Goal: Transaction & Acquisition: Purchase product/service

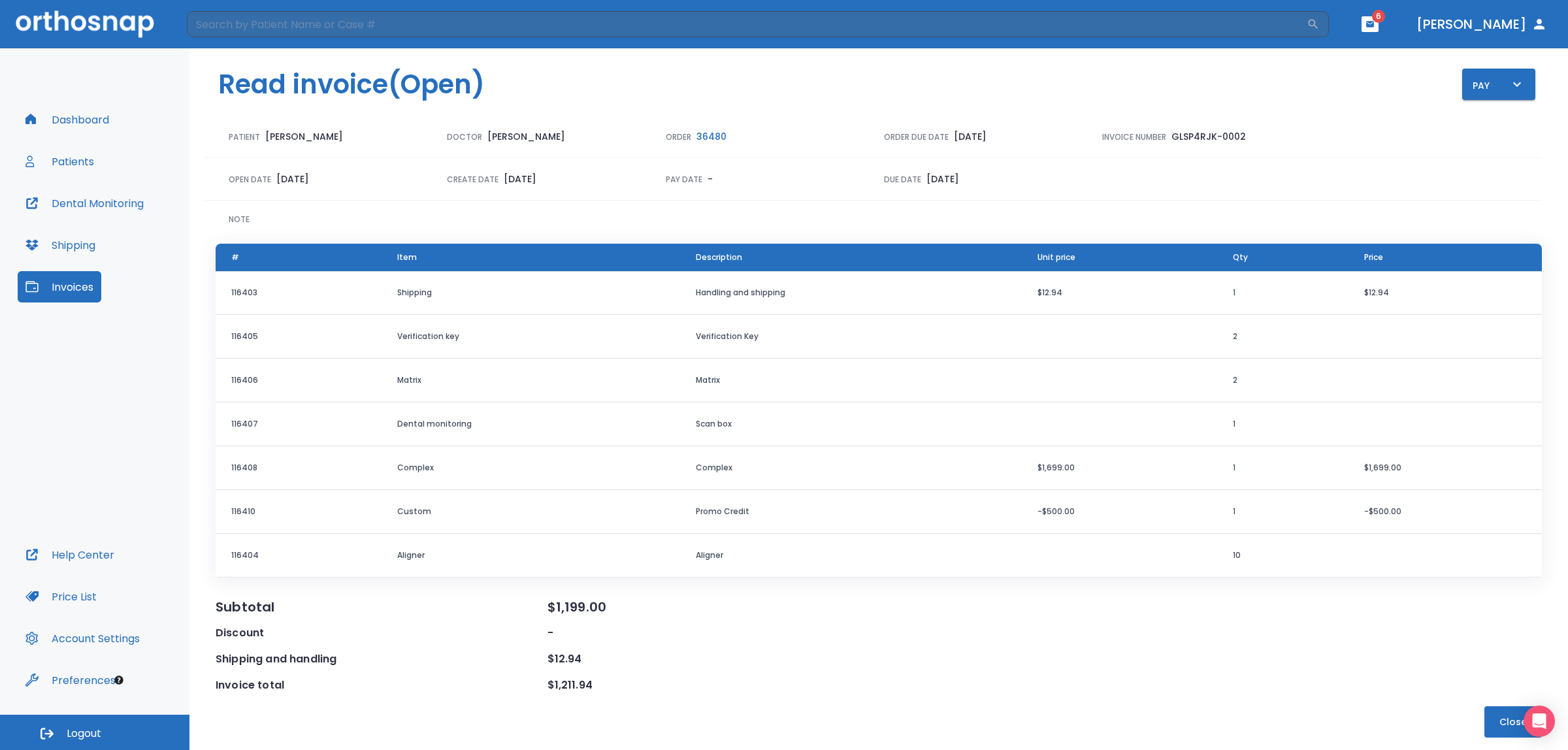
click at [1479, 21] on button "[PERSON_NAME]" at bounding box center [1482, 24] width 142 height 24
click at [1537, 23] on icon "button" at bounding box center [1539, 24] width 16 height 16
click at [59, 118] on button "Dashboard" at bounding box center [67, 119] width 99 height 31
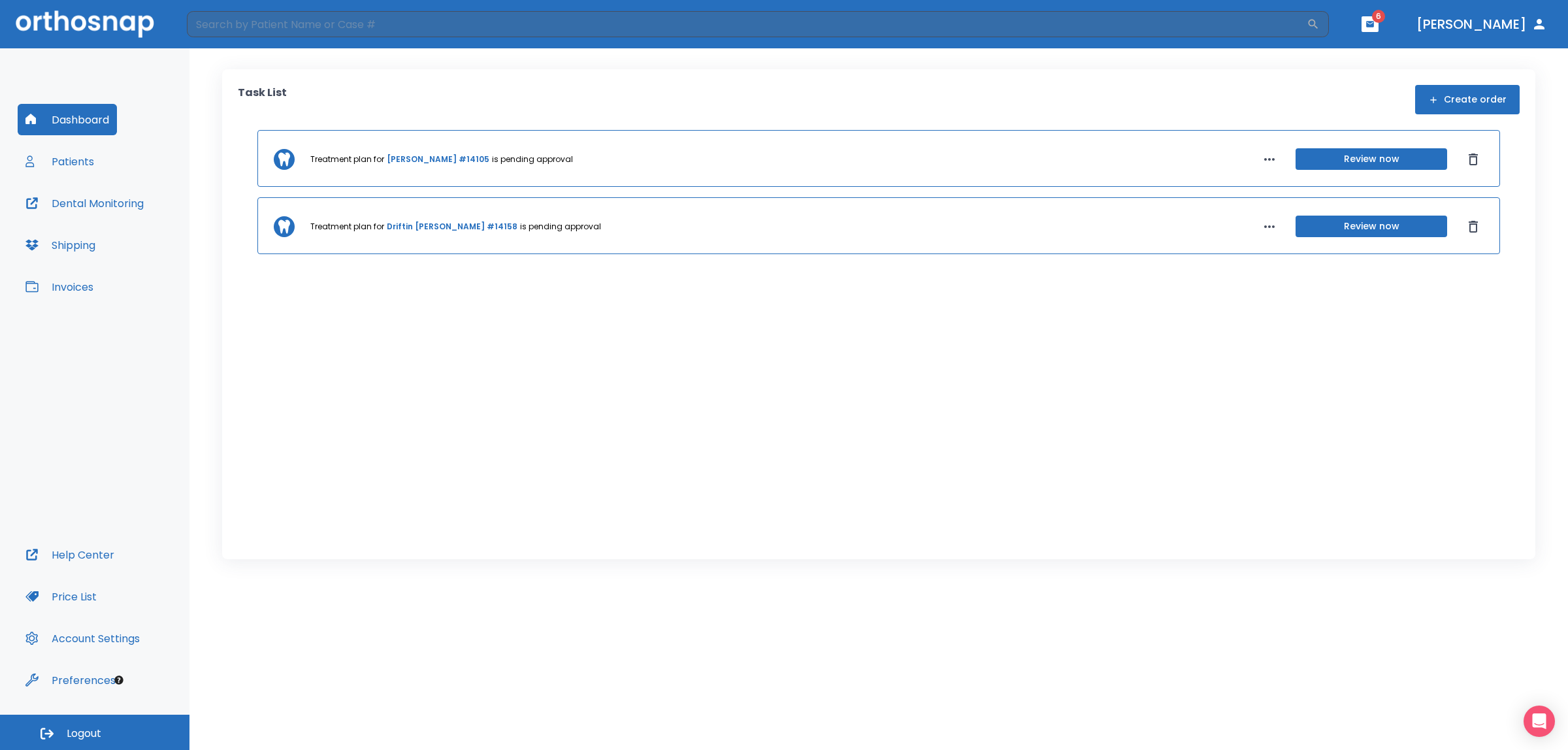
click at [72, 635] on button "Account Settings" at bounding box center [83, 638] width 130 height 31
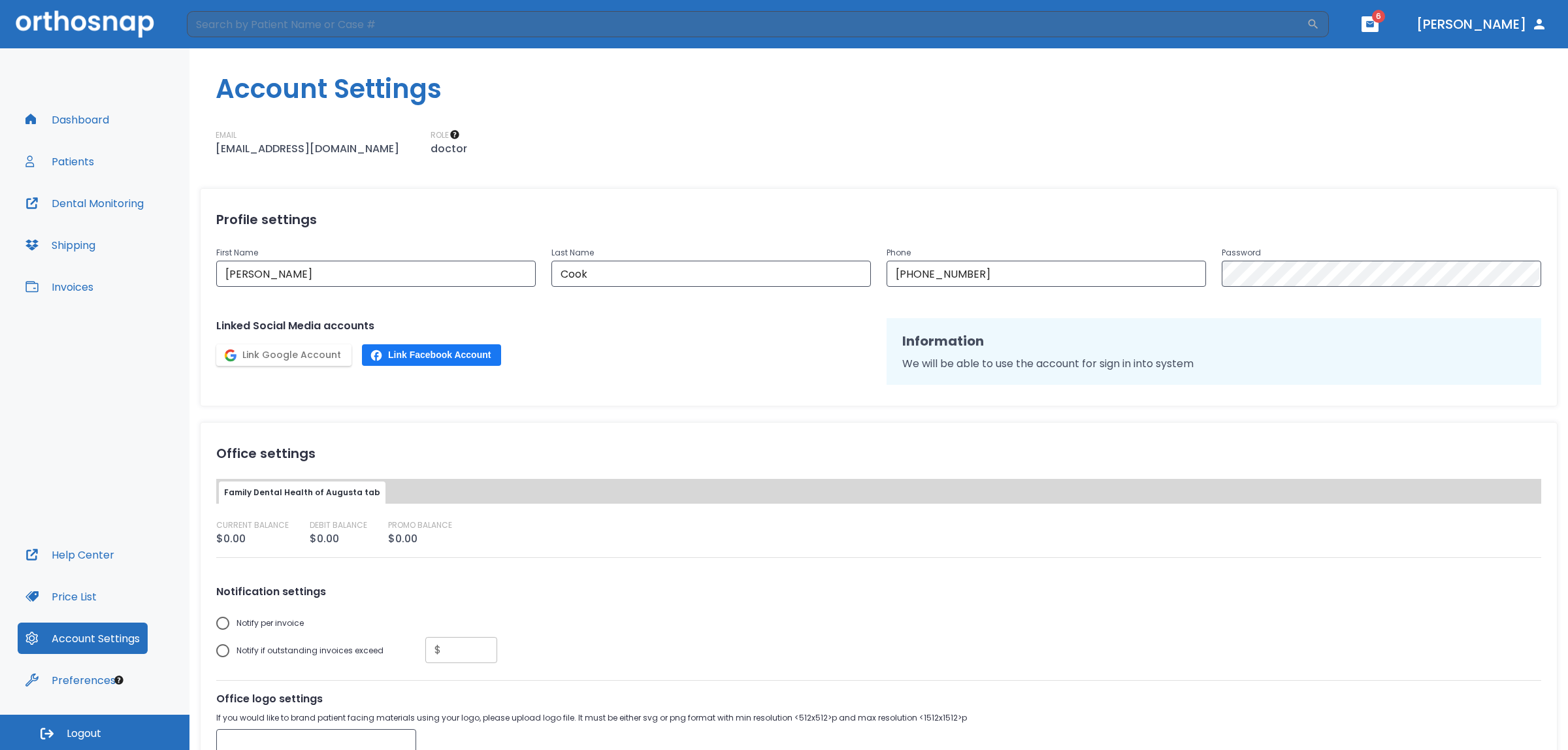
click at [1485, 19] on button "[PERSON_NAME]" at bounding box center [1482, 24] width 142 height 24
click at [80, 675] on button "Preferences" at bounding box center [71, 680] width 106 height 31
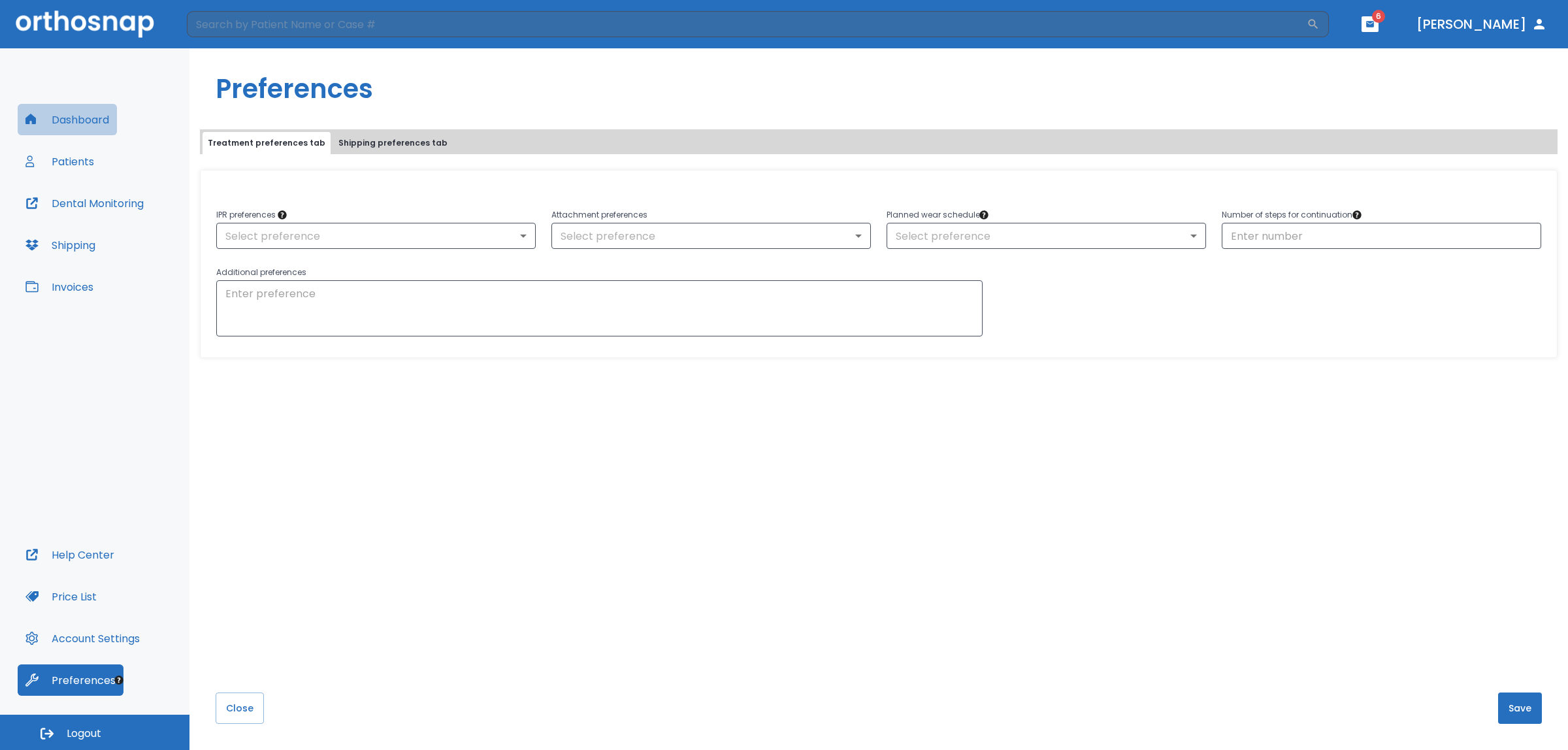
click at [63, 118] on button "Dashboard" at bounding box center [67, 119] width 99 height 31
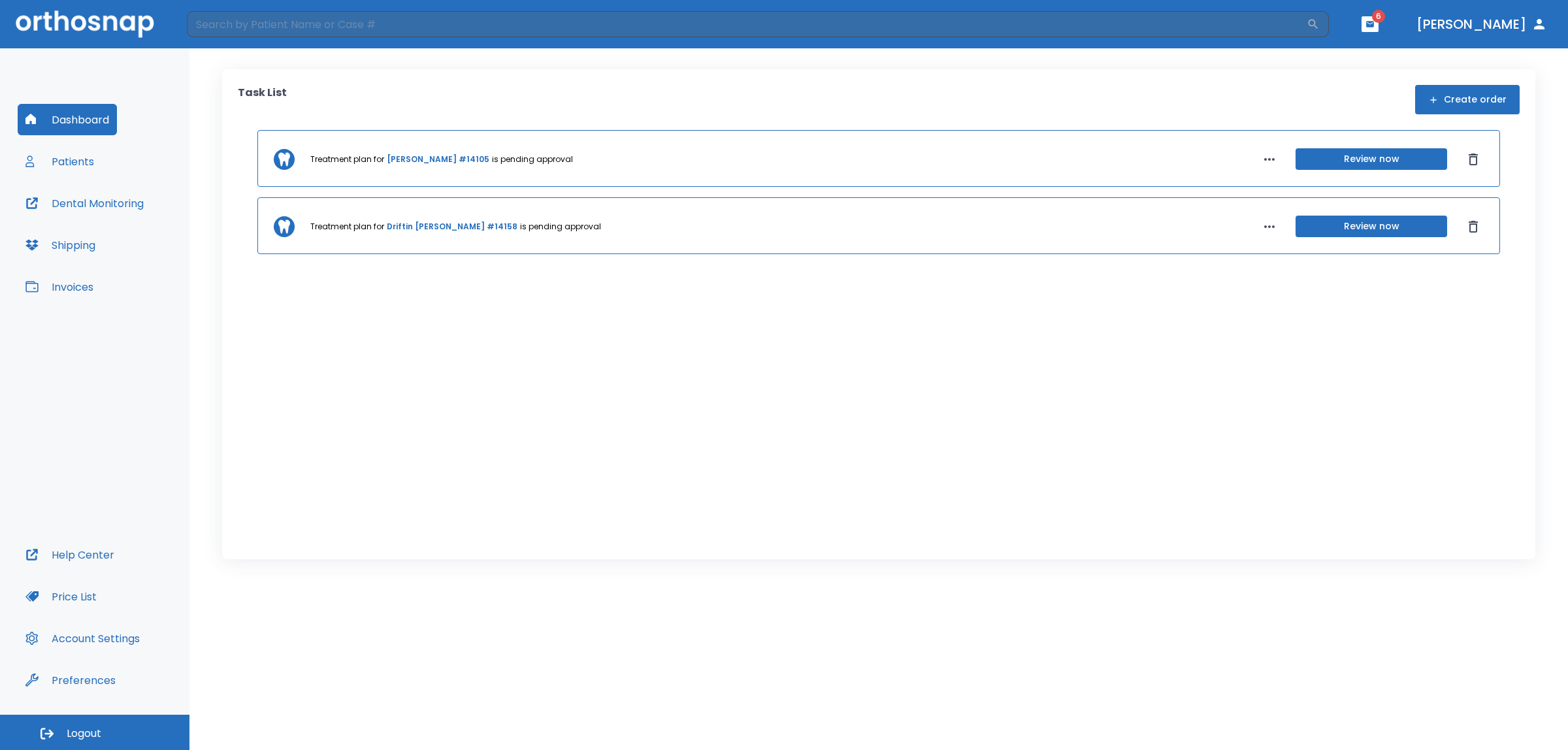
click at [66, 294] on button "Invoices" at bounding box center [59, 287] width 83 height 31
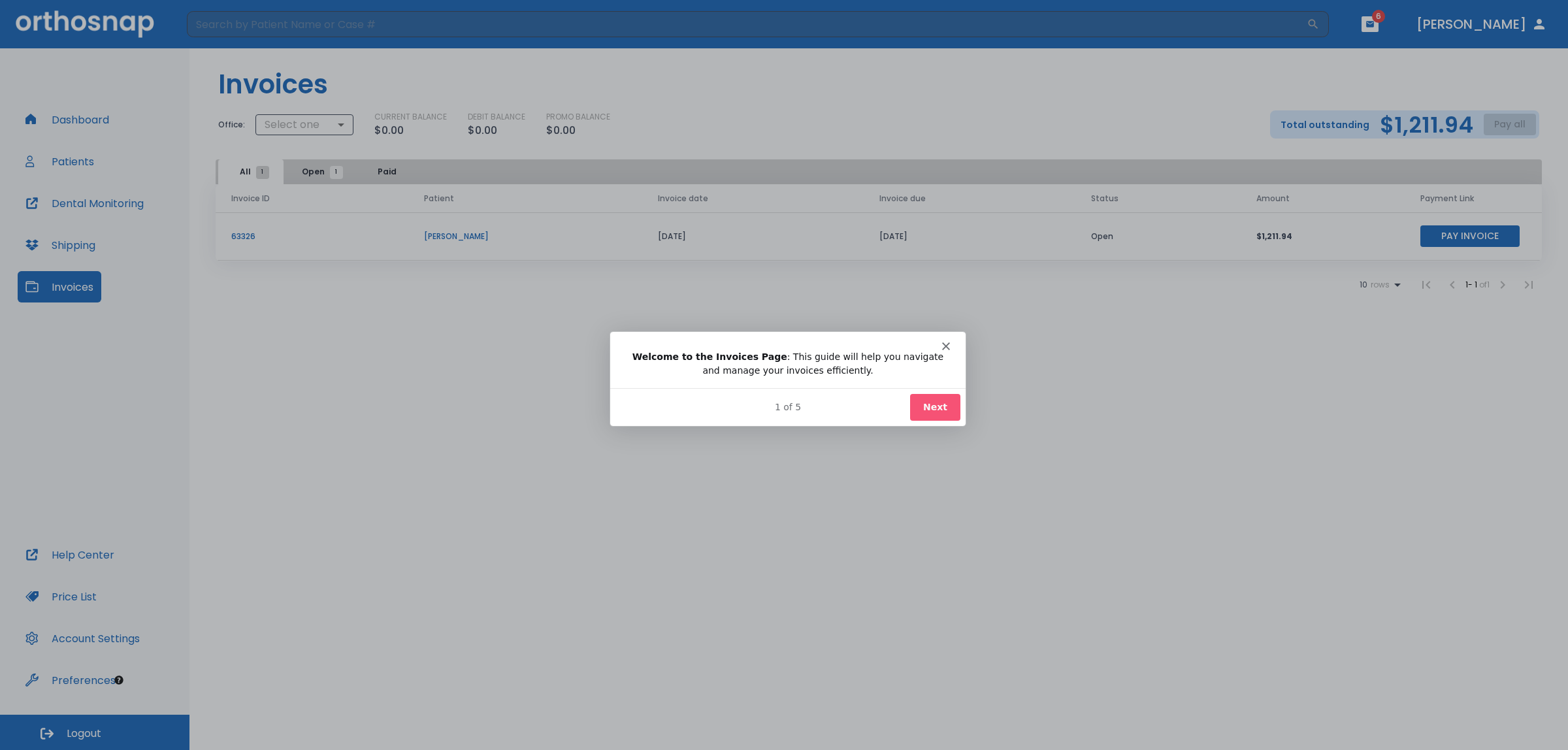
click at [955, 407] on button "Next" at bounding box center [935, 406] width 51 height 27
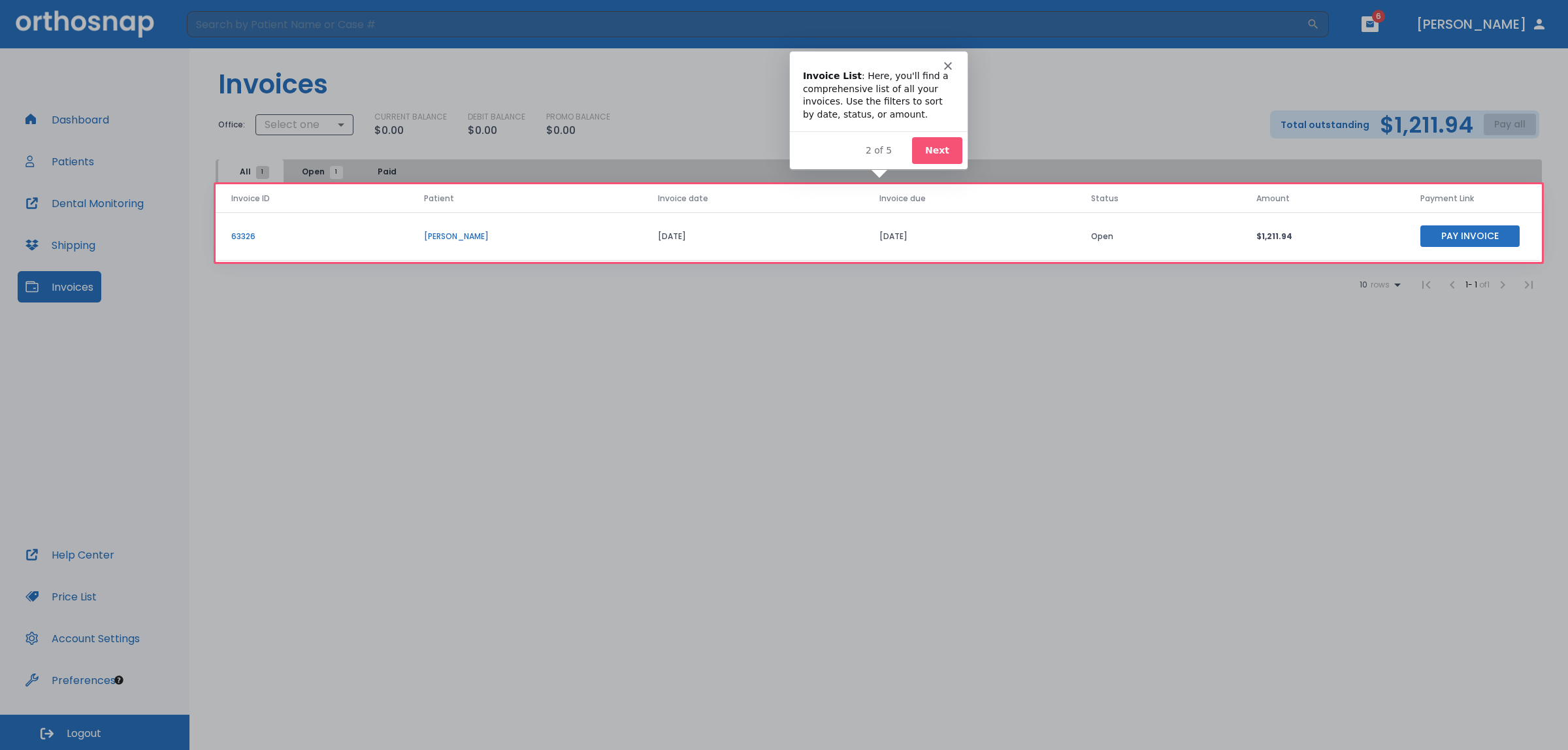
click at [942, 140] on button "Next" at bounding box center [936, 149] width 51 height 27
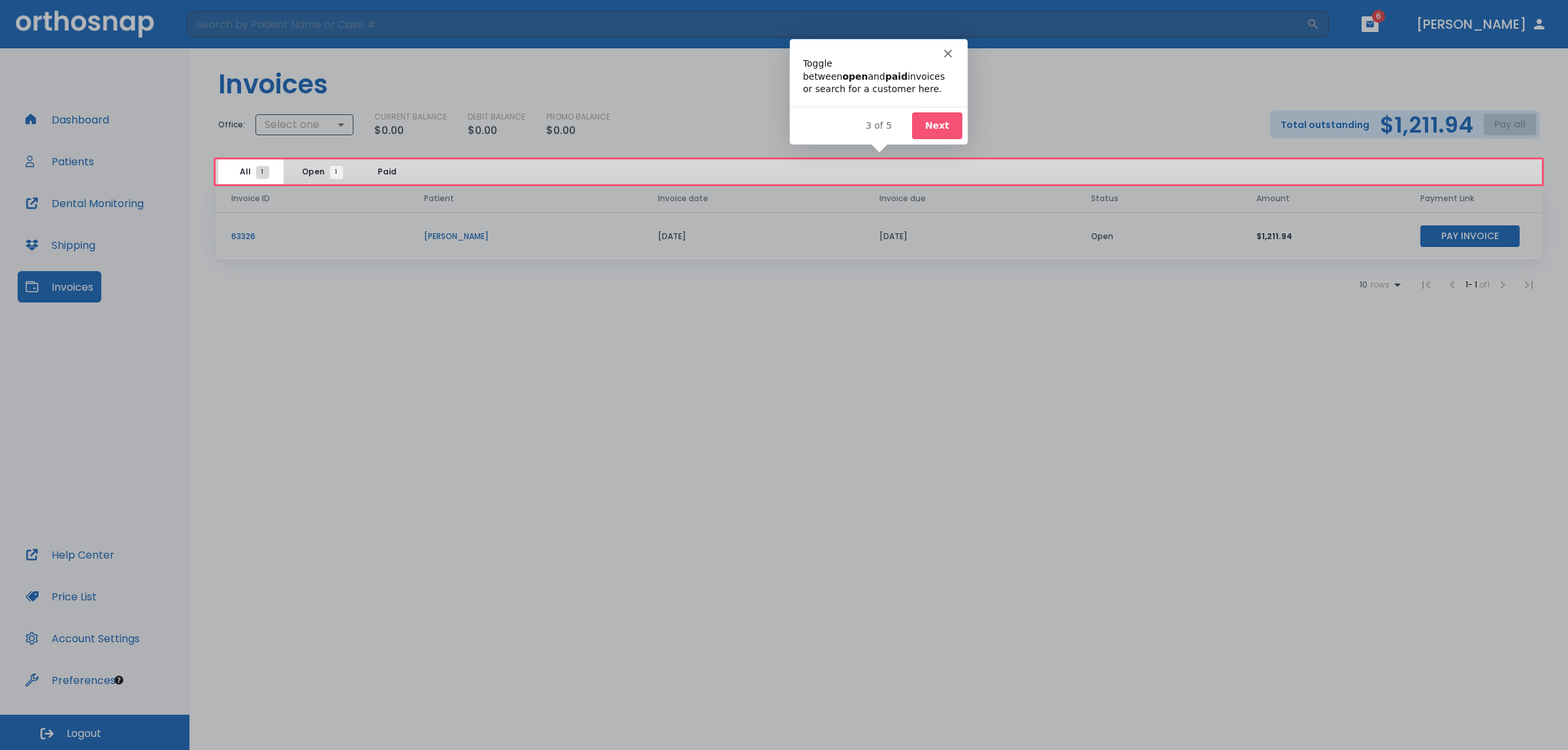
click at [932, 130] on button "Next" at bounding box center [936, 126] width 51 height 27
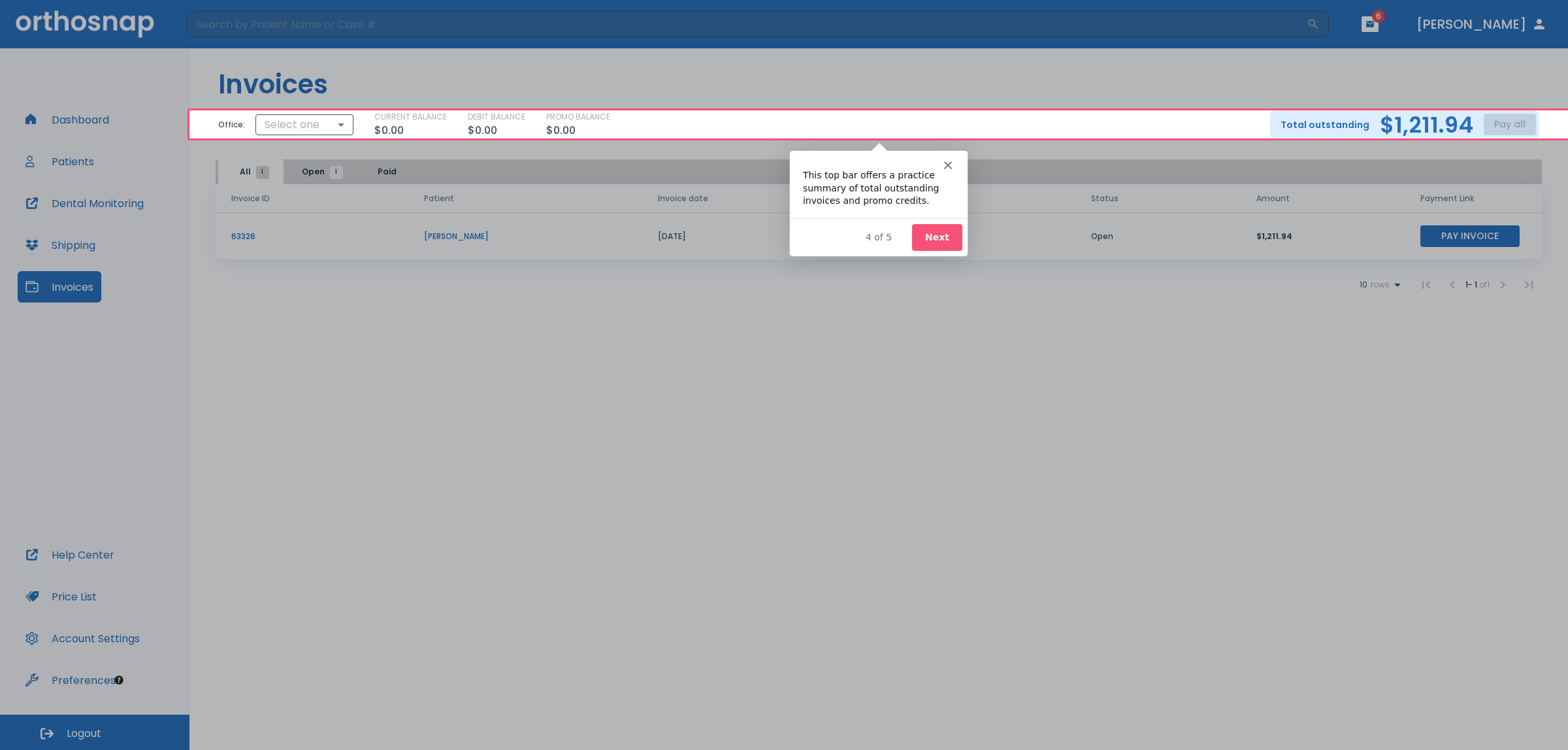
click at [930, 242] on button "Next" at bounding box center [936, 236] width 51 height 27
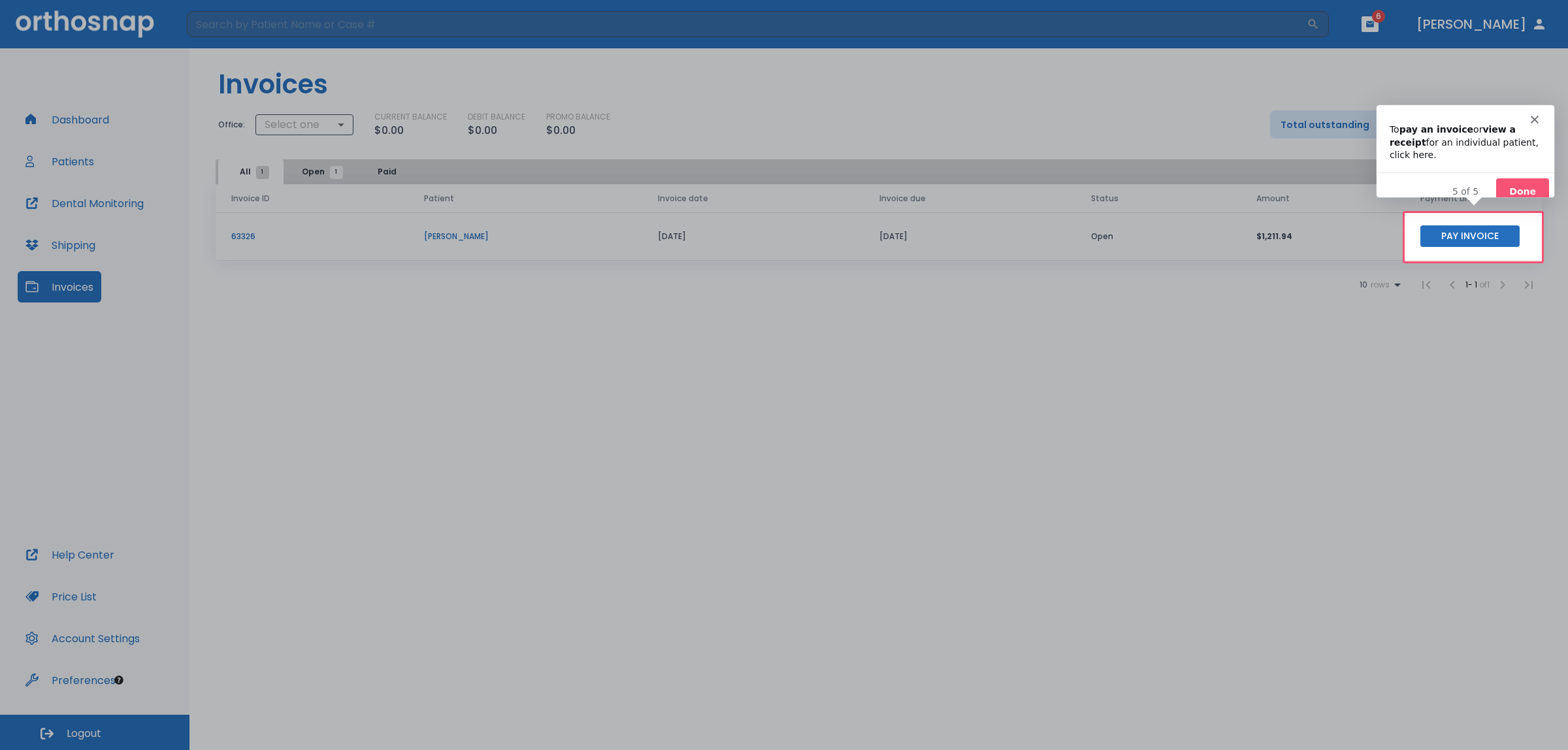
click at [1512, 178] on button "Done" at bounding box center [1521, 191] width 53 height 27
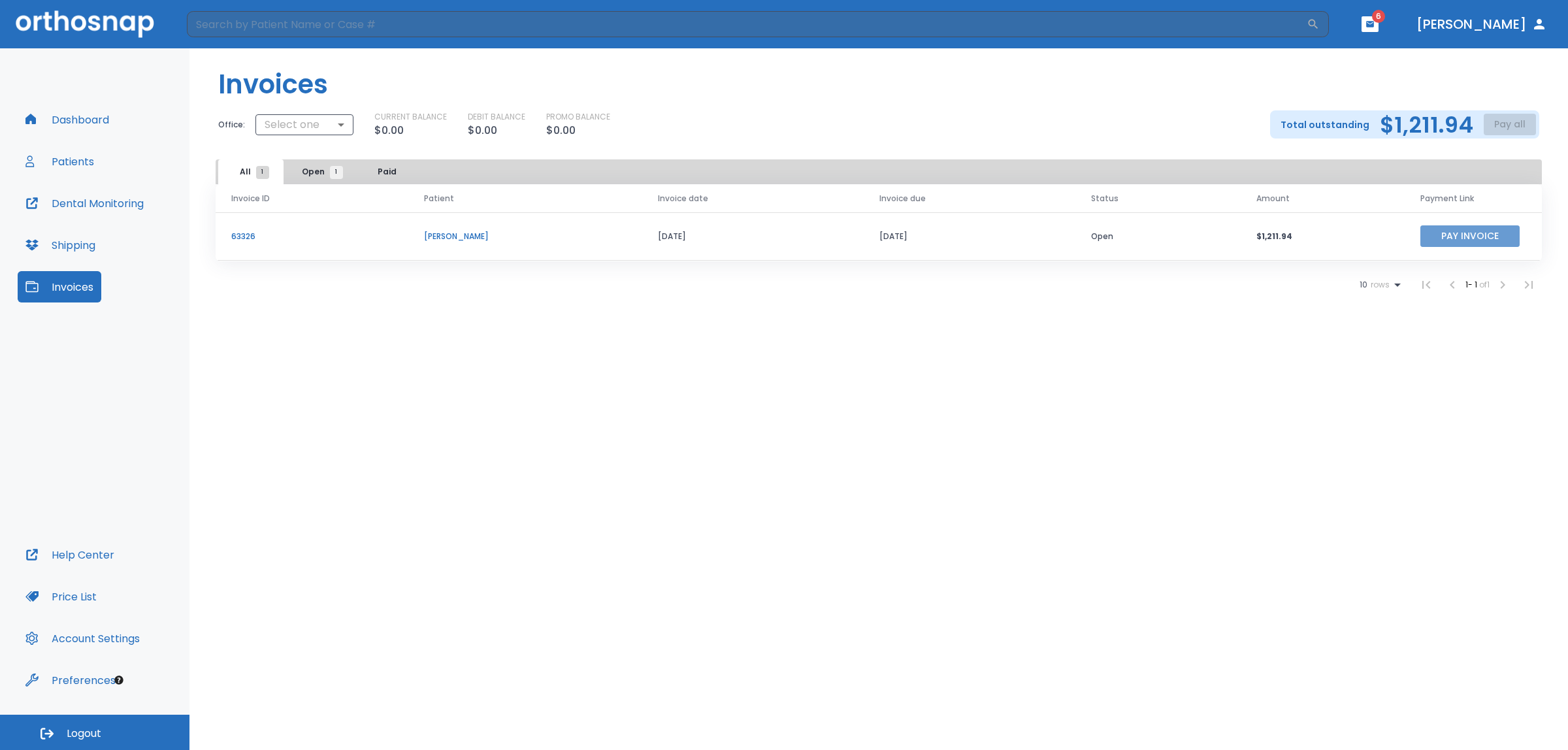
click at [1437, 234] on button "Pay Invoice" at bounding box center [1470, 237] width 99 height 22
